Goal: Navigation & Orientation: Find specific page/section

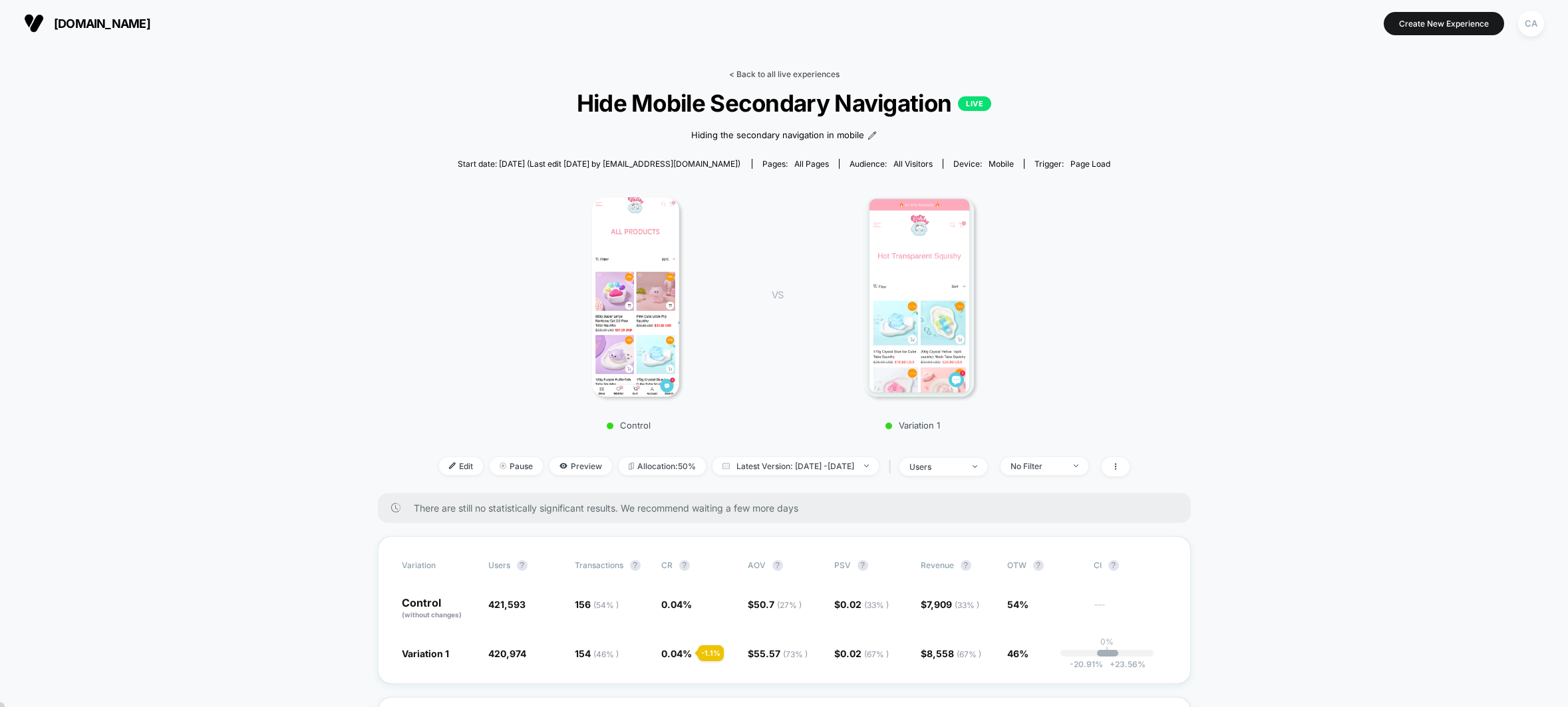
click at [812, 75] on link "< Back to all live experiences" at bounding box center [783, 74] width 110 height 10
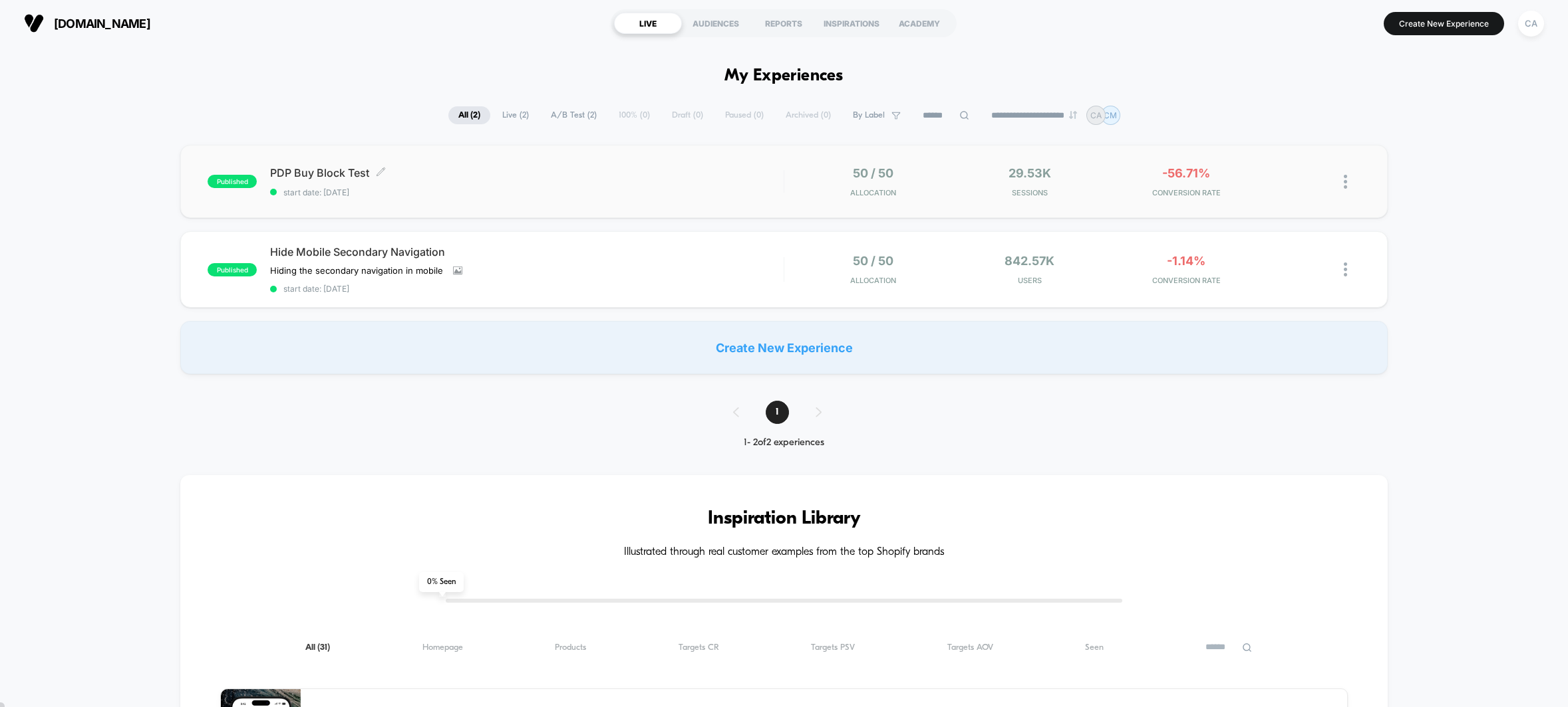
click at [456, 179] on div "PDP Buy Block Test Click to edit experience details Click to edit experience de…" at bounding box center [526, 182] width 513 height 31
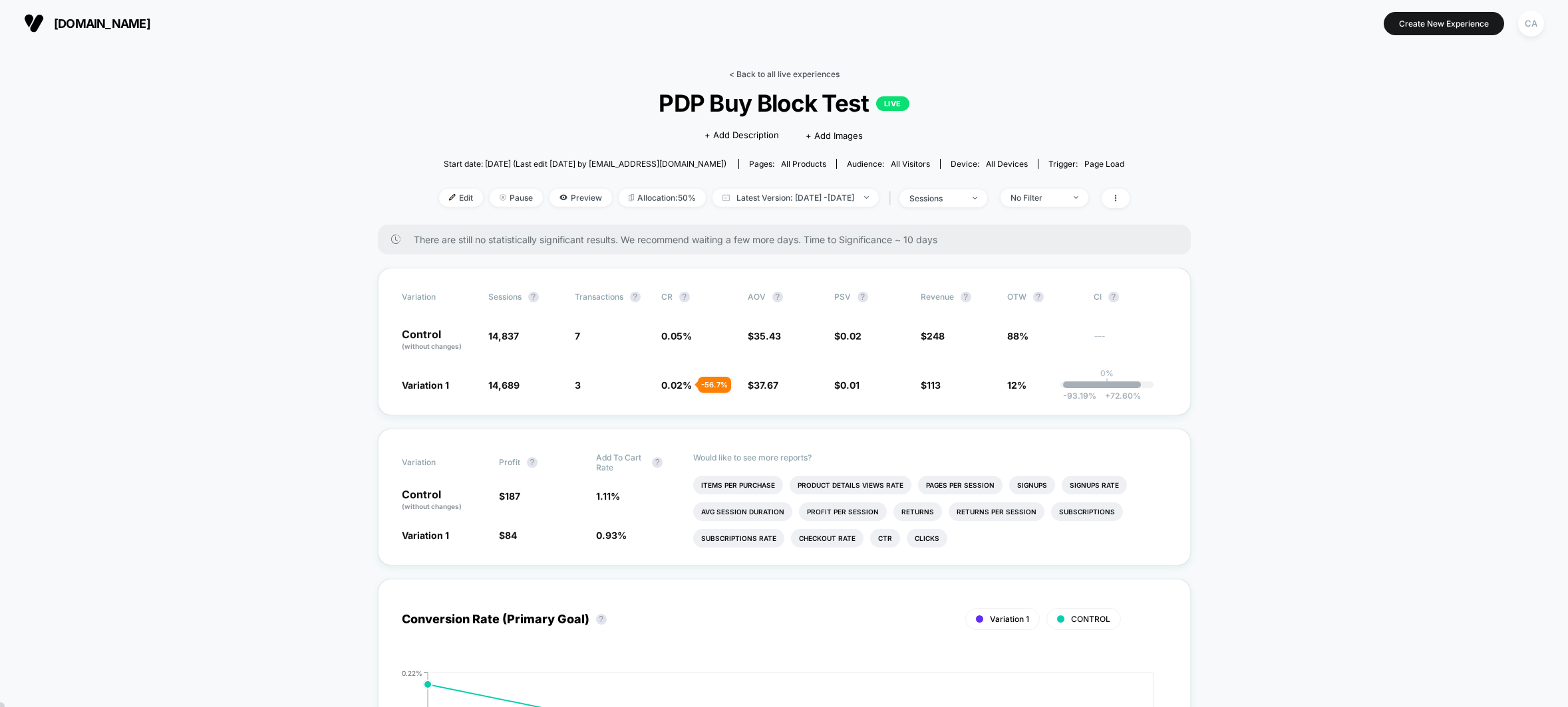
click at [796, 72] on link "< Back to all live experiences" at bounding box center [783, 74] width 110 height 10
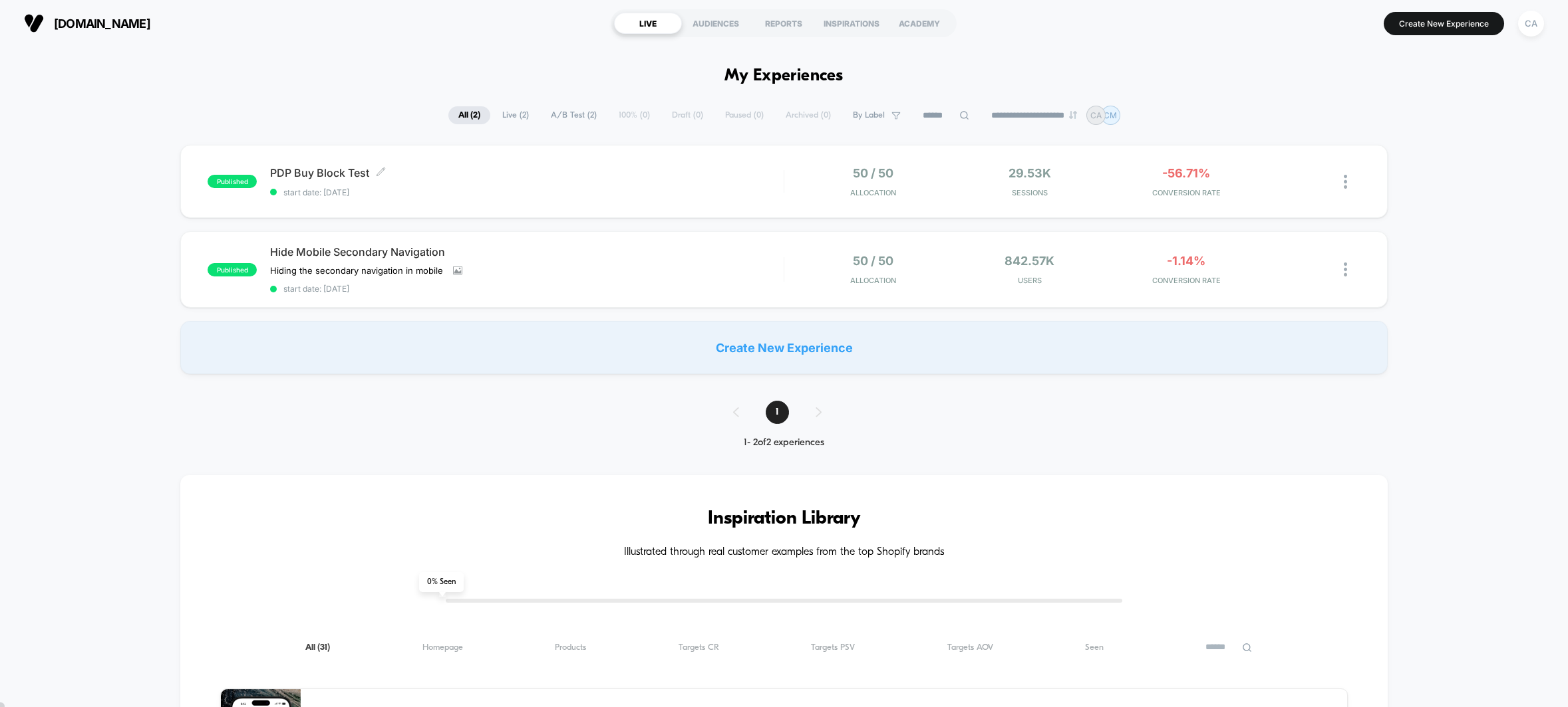
click at [447, 174] on span "PDP Buy Block Test Click to edit experience details" at bounding box center [526, 173] width 513 height 13
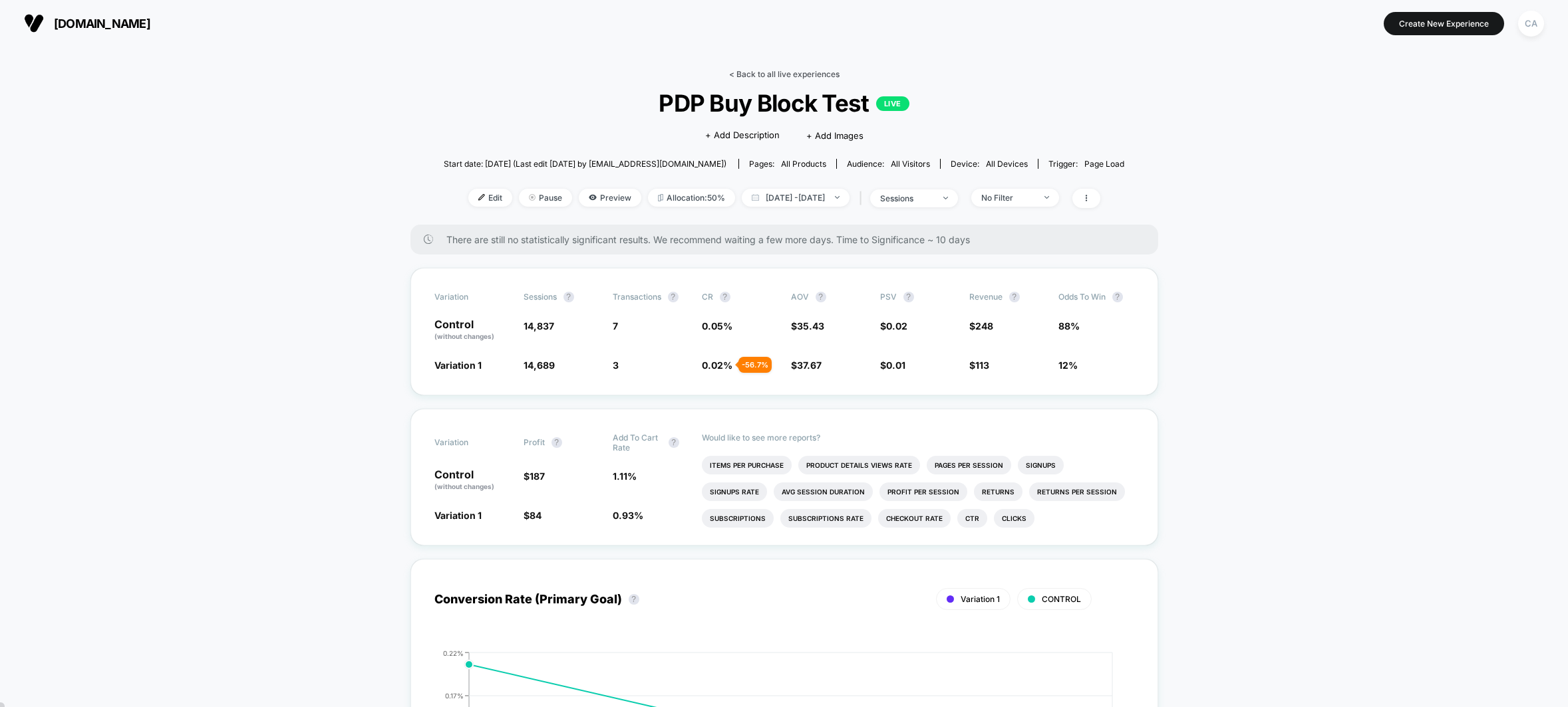
click at [797, 70] on link "< Back to all live experiences" at bounding box center [783, 74] width 110 height 10
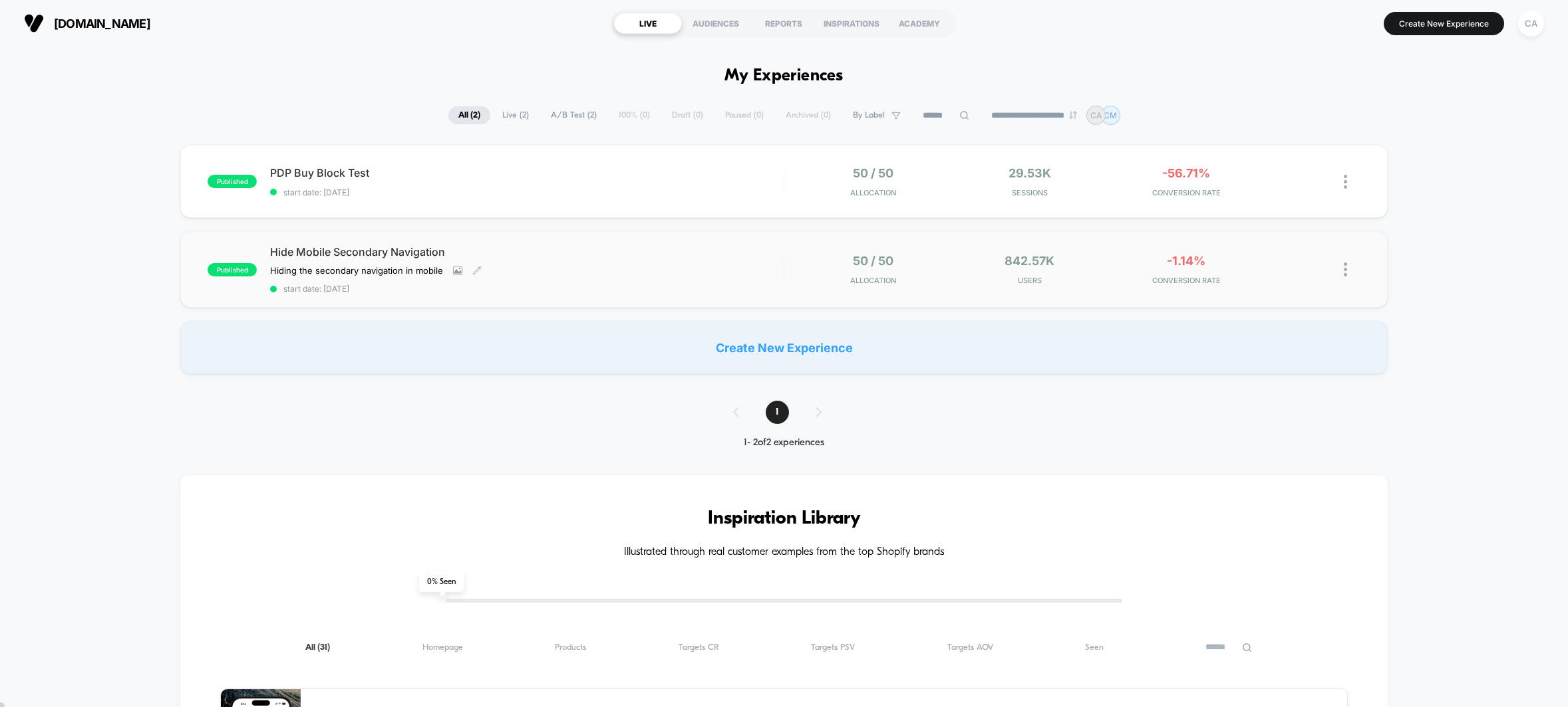
click at [509, 250] on span "Hide Mobile Secondary Navigation" at bounding box center [526, 251] width 513 height 13
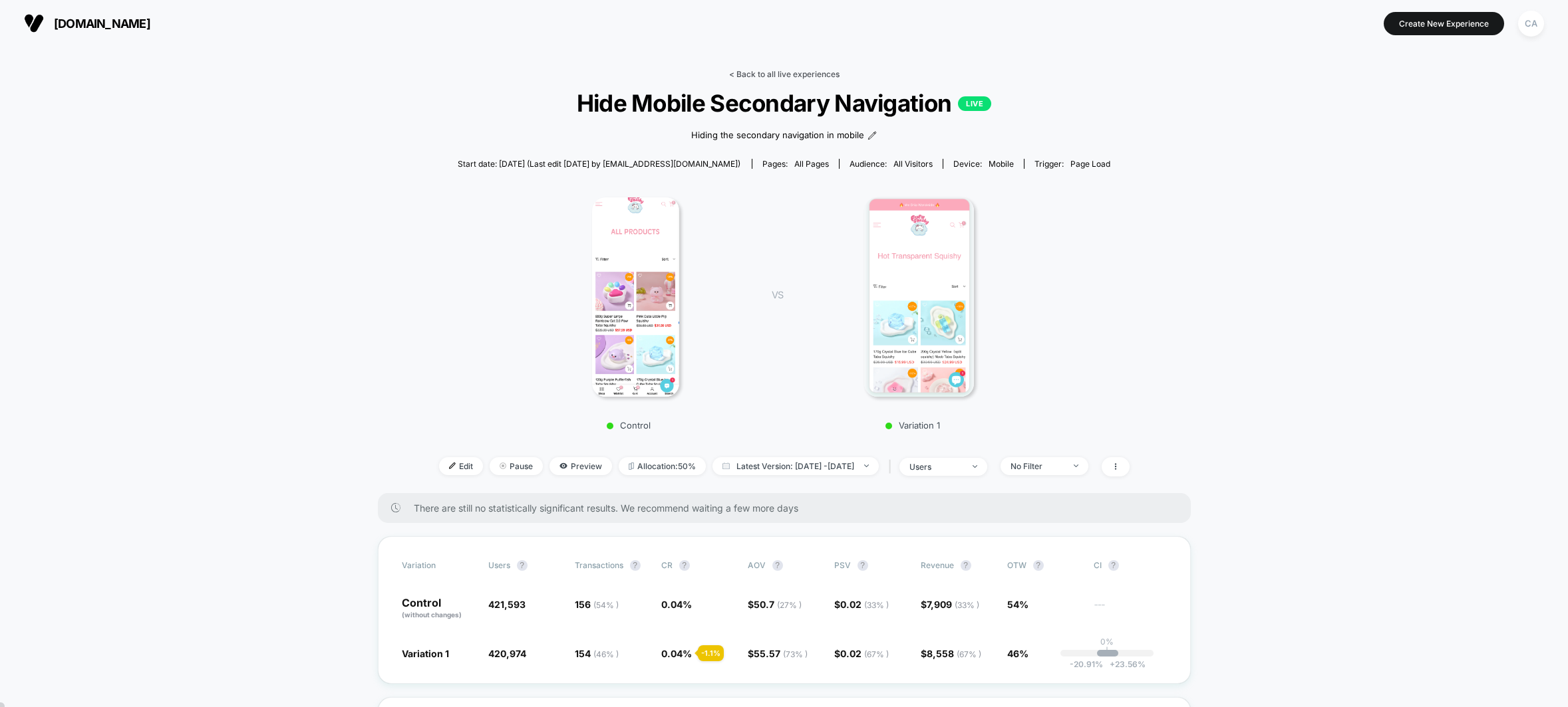
click at [791, 71] on link "< Back to all live experiences" at bounding box center [783, 74] width 110 height 10
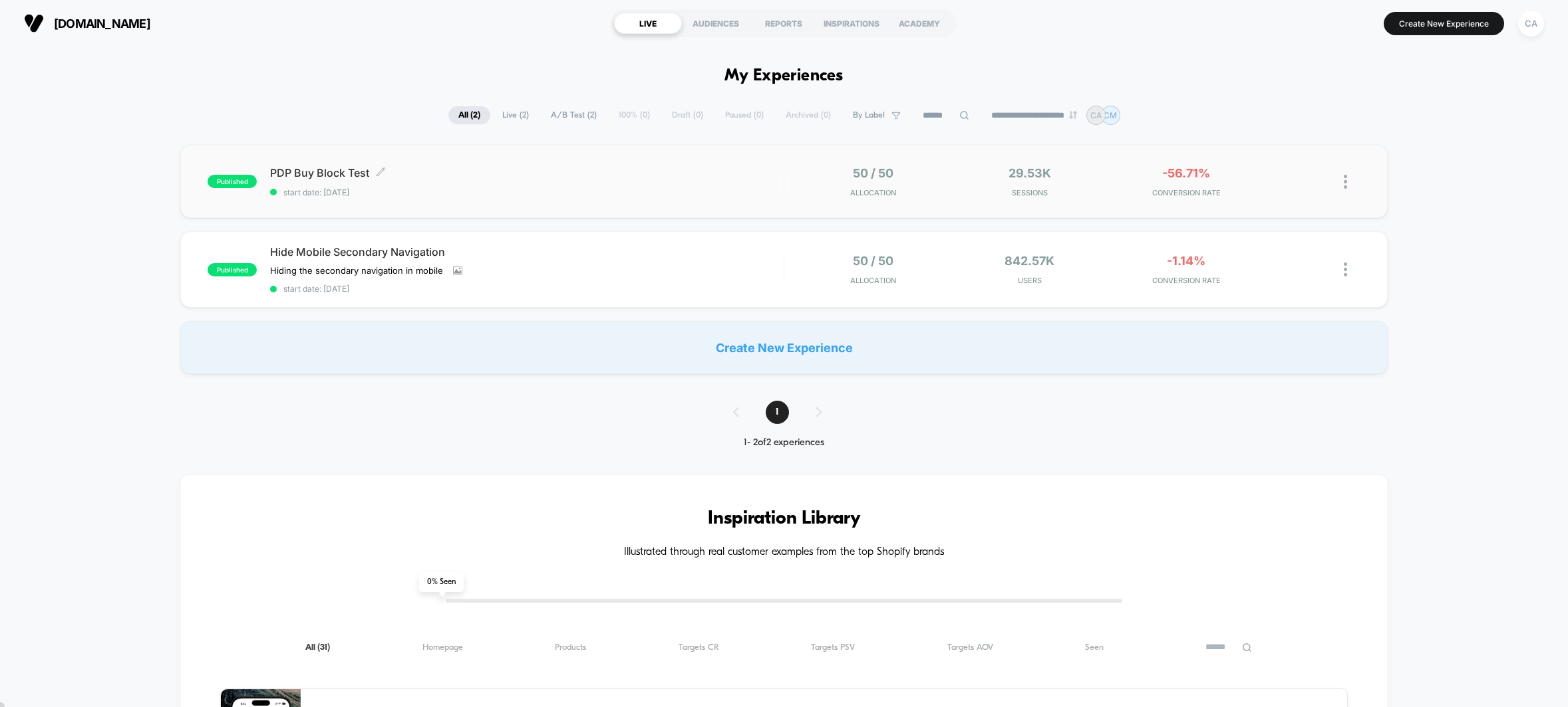
click at [608, 180] on div "PDP Buy Block Test Click to edit experience details Click to edit experience de…" at bounding box center [526, 182] width 513 height 31
